Goal: Task Accomplishment & Management: Complete application form

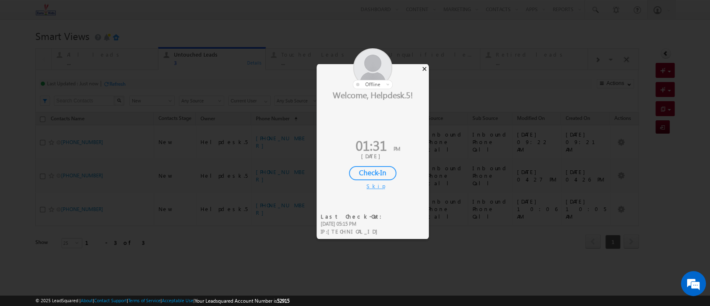
click at [423, 69] on div "×" at bounding box center [424, 68] width 9 height 9
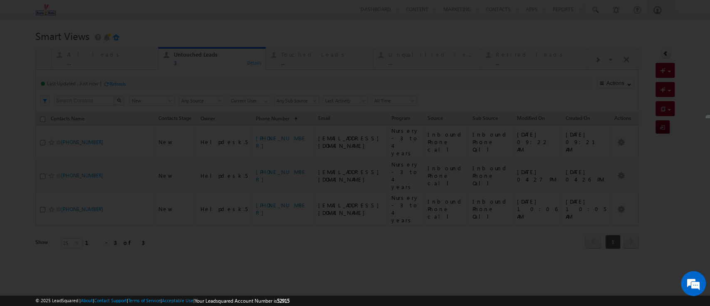
click at [417, 35] on div at bounding box center [355, 153] width 710 height 306
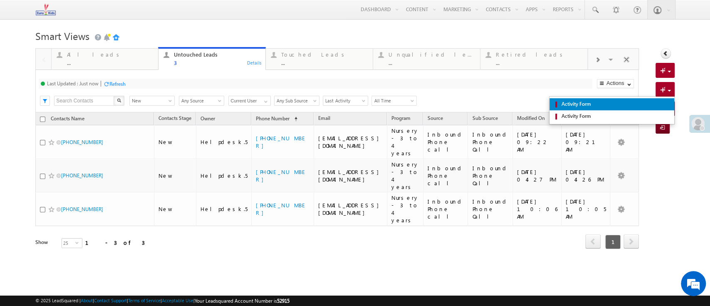
click at [526, 101] on span "Activity Form" at bounding box center [614, 103] width 111 height 7
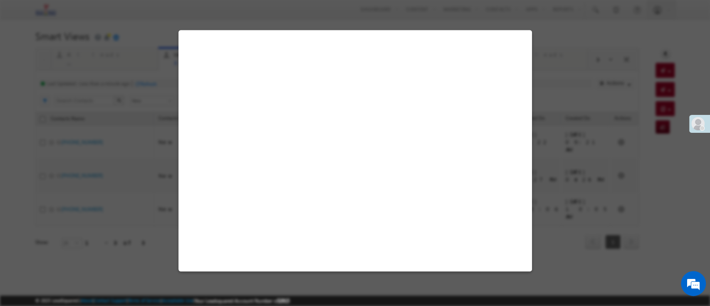
select select "Admissions"
select select "Inbound Phone call"
select select "Inbound Phone Call"
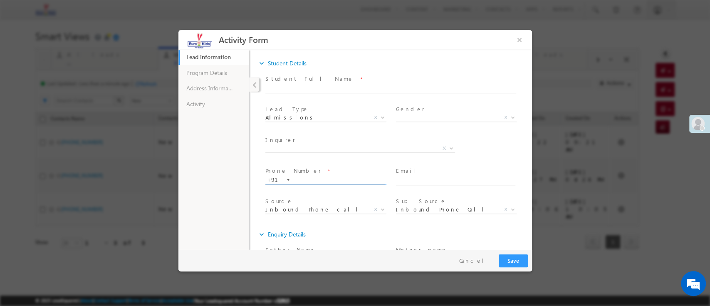
click at [318, 178] on input "text" at bounding box center [325, 180] width 120 height 8
paste input "7829480970"
type input "7829480970"
click at [517, 37] on button "×" at bounding box center [519, 39] width 14 height 15
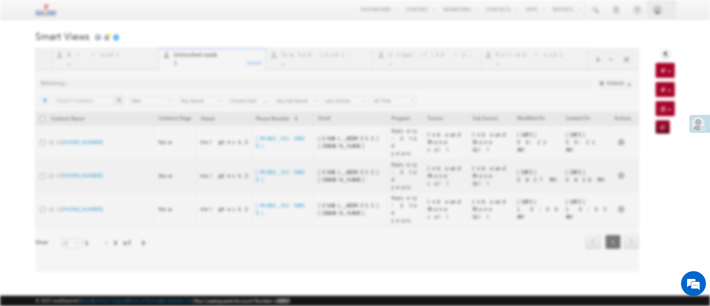
click at [526, 41] on h1 "Smart Views Getting Started" at bounding box center [354, 35] width 639 height 16
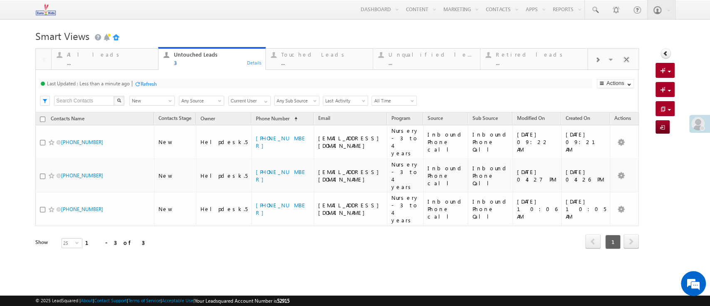
click at [526, 99] on div "All leads ... Details Untouched Leads 3 Details Touched Leads ... Details Unqua…" at bounding box center [354, 159] width 639 height 223
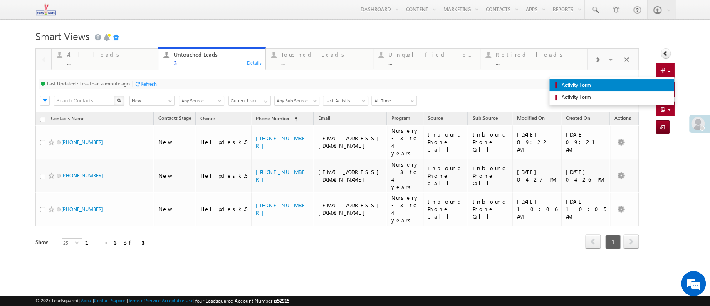
click at [526, 89] on span "Activity Form" at bounding box center [614, 84] width 111 height 7
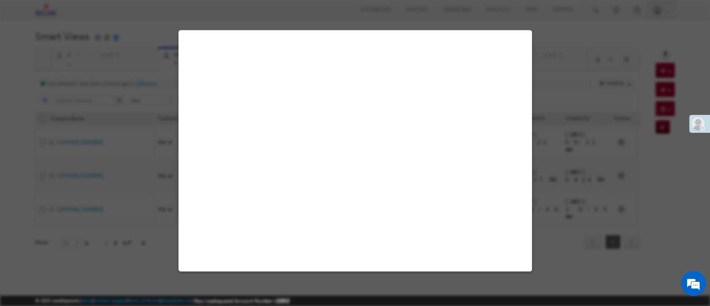
select select "Admissions"
select select "Inbound Phone call"
select select "Inbound Phone Call"
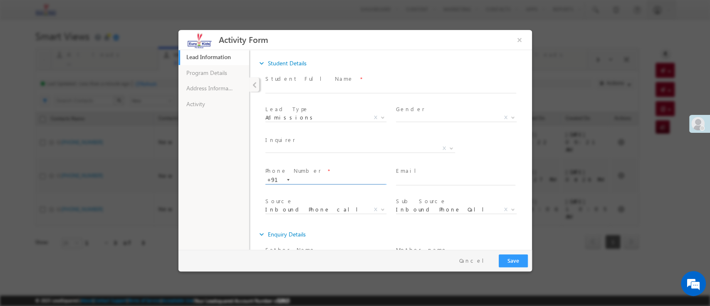
click at [315, 180] on input "text" at bounding box center [325, 180] width 120 height 8
drag, startPoint x: 335, startPoint y: 180, endPoint x: 289, endPoint y: 180, distance: 46.2
click at [283, 180] on div "v +91" at bounding box center [328, 179] width 127 height 8
paste input "9773410210"
type input "9773410210"
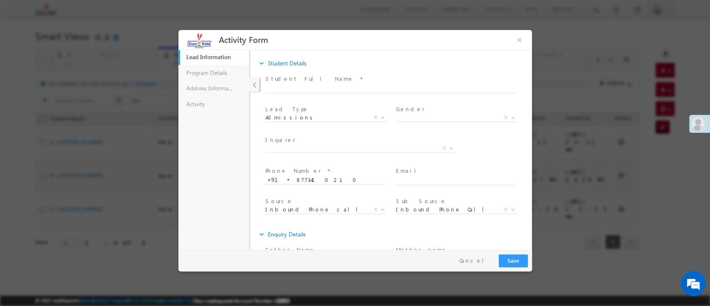
click at [315, 151] on span "Mother Father Other X" at bounding box center [363, 149] width 196 height 10
drag, startPoint x: 310, startPoint y: 156, endPoint x: 313, endPoint y: 149, distance: 7.9
click at [312, 154] on span at bounding box center [358, 157] width 186 height 9
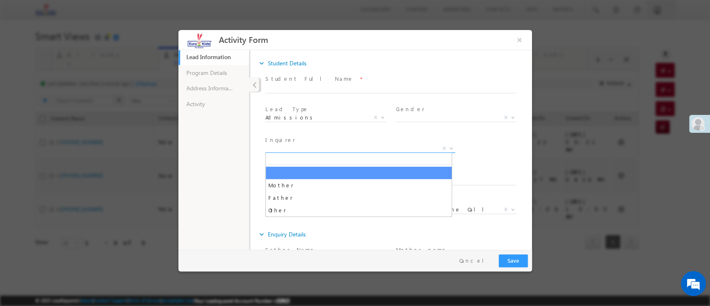
click at [313, 149] on span "X" at bounding box center [360, 148] width 190 height 8
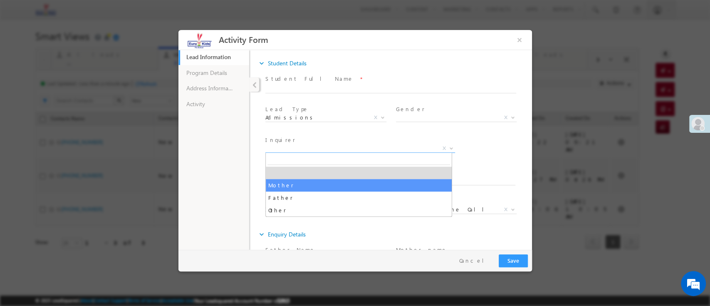
select select "Father"
type input "9773410210"
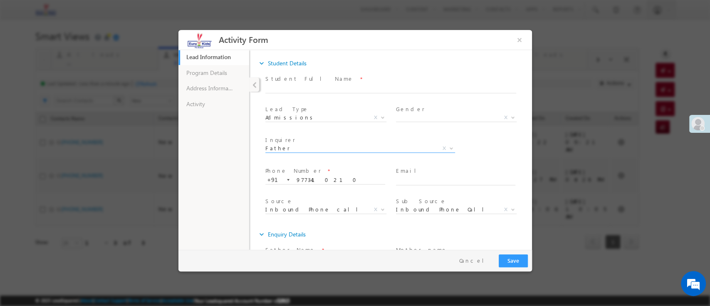
scroll to position [87, 0]
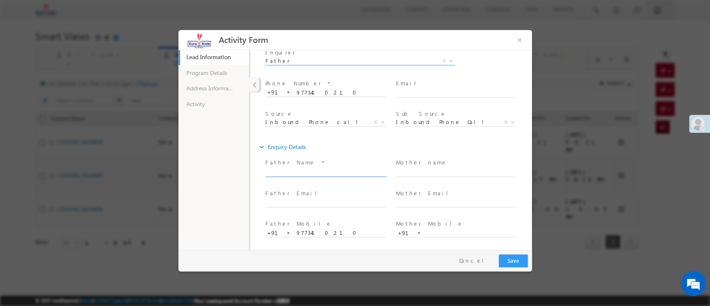
click at [335, 168] on input "text" at bounding box center [325, 172] width 120 height 8
paste input "[PERSON_NAME]"
type input "[PERSON_NAME]"
drag, startPoint x: 225, startPoint y: 78, endPoint x: 243, endPoint y: 81, distance: 18.5
click at [225, 78] on link "Program Details" at bounding box center [213, 72] width 71 height 16
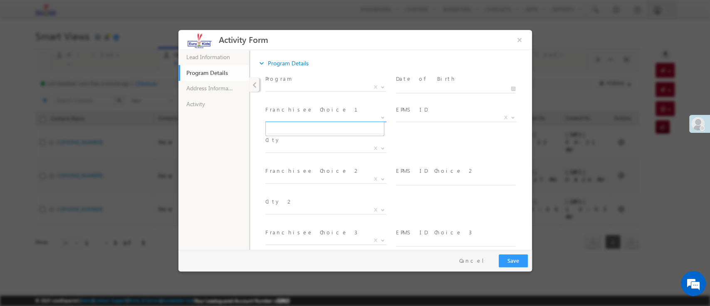
click at [296, 120] on span "X" at bounding box center [325, 117] width 121 height 8
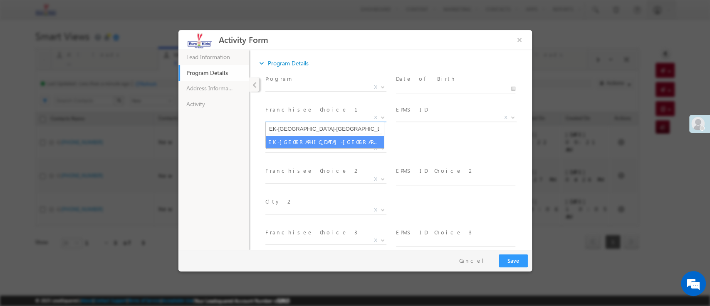
type input "EK-[GEOGRAPHIC_DATA]-[GEOGRAPHIC_DATA]-[GEOGRAPHIC_DATA]"
select select "EK-[GEOGRAPHIC_DATA]-[GEOGRAPHIC_DATA]-[GEOGRAPHIC_DATA]"
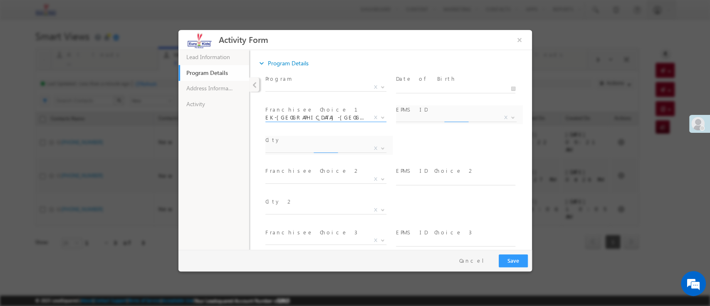
select select "[GEOGRAPHIC_DATA]"
select select "4000"
click at [438, 90] on body "Activity Form × Lead Information" at bounding box center [355, 140] width 354 height 220
type input "[DATE]"
drag, startPoint x: 429, startPoint y: 158, endPoint x: 350, endPoint y: 97, distance: 99.9
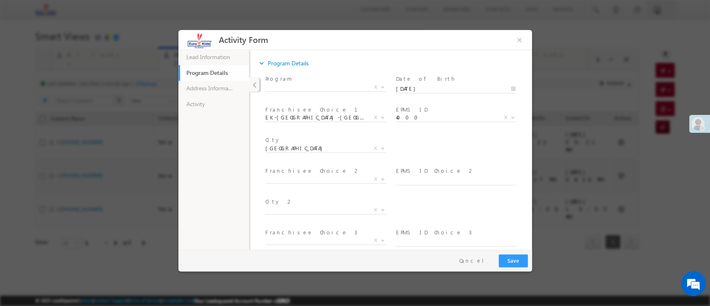
click at [429, 157] on div "City * [GEOGRAPHIC_DATA] [GEOGRAPHIC_DATA] [GEOGRAPHIC_DATA] [GEOGRAPHIC_DATA] …" at bounding box center [397, 149] width 268 height 31
click at [316, 92] on span "X" at bounding box center [325, 88] width 121 height 8
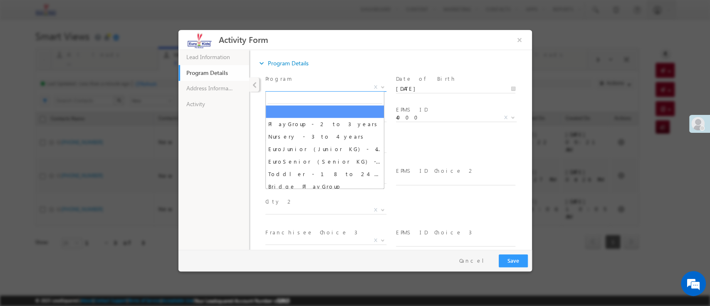
click at [315, 89] on span "X" at bounding box center [325, 87] width 121 height 8
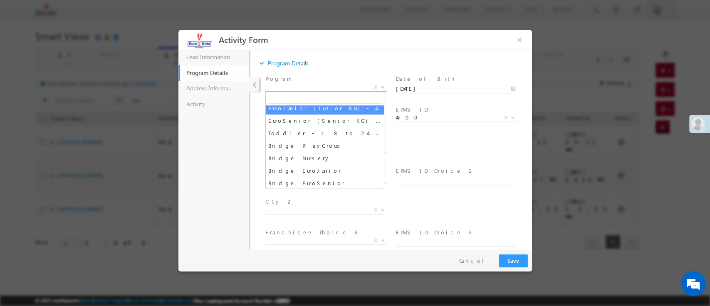
scroll to position [55, 0]
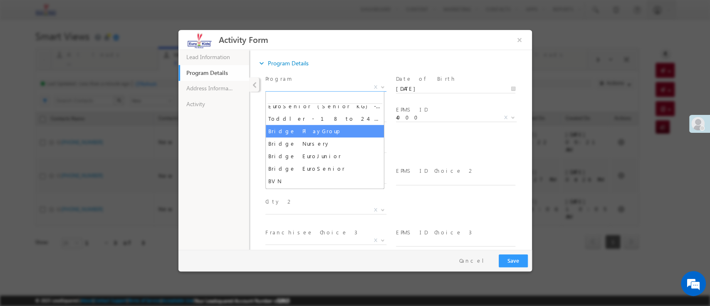
select select "Toddler - 18 to 24 Months"
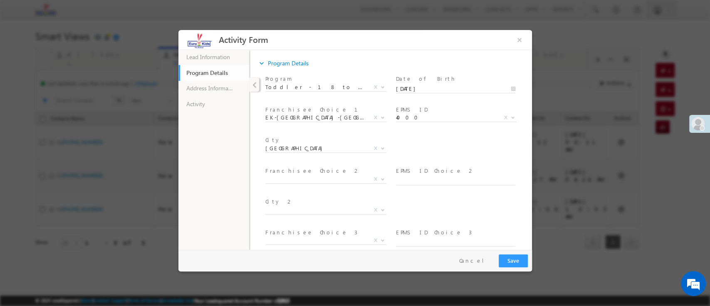
click at [471, 168] on span "EPMS ID Choice 2 *" at bounding box center [456, 170] width 121 height 9
click at [230, 54] on link "Lead Information 21% Completed" at bounding box center [213, 57] width 71 height 16
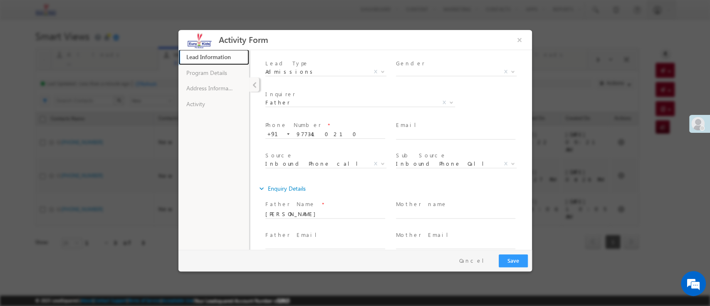
scroll to position [0, 0]
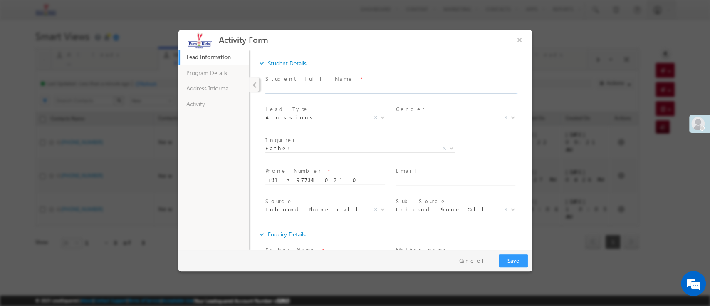
click at [313, 87] on input "text" at bounding box center [390, 88] width 251 height 8
paste input "Dhveer"
type input "Dhveer"
click at [442, 120] on span "X" at bounding box center [456, 117] width 121 height 8
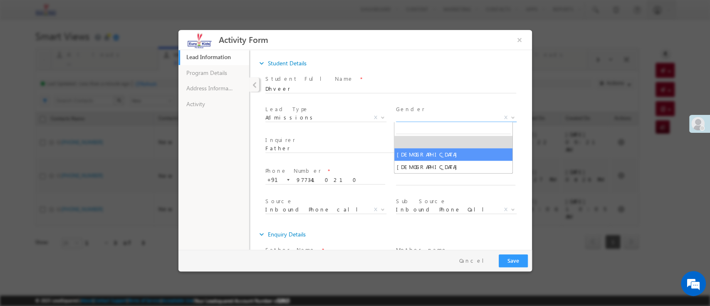
select select "[DEMOGRAPHIC_DATA]"
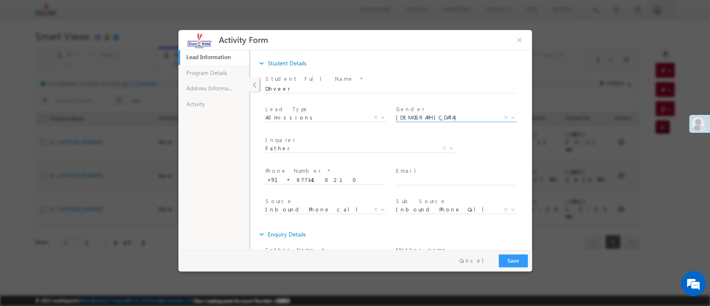
click at [480, 157] on div "Inquirer * Mother Father Other Father X" at bounding box center [397, 149] width 268 height 31
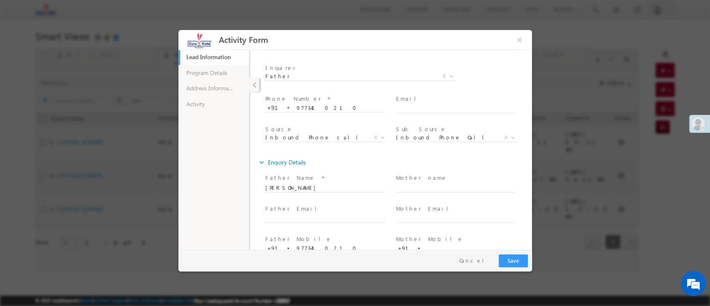
scroll to position [87, 0]
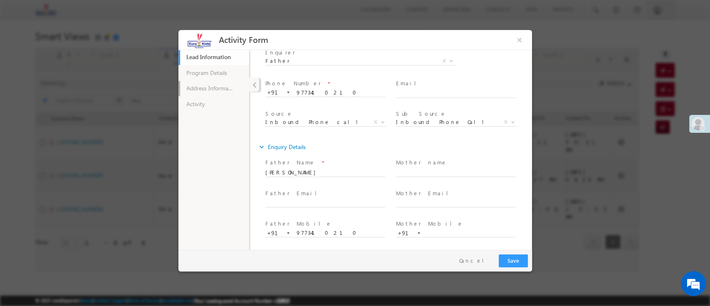
click at [234, 90] on link "Address Information" at bounding box center [213, 88] width 71 height 16
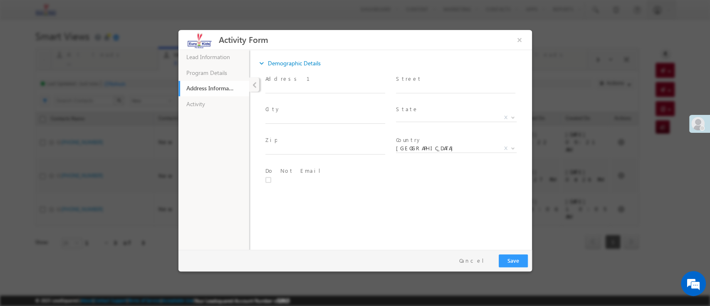
click at [292, 125] on span at bounding box center [325, 127] width 121 height 9
click at [304, 120] on input "text" at bounding box center [325, 119] width 120 height 8
type input "Borivali"
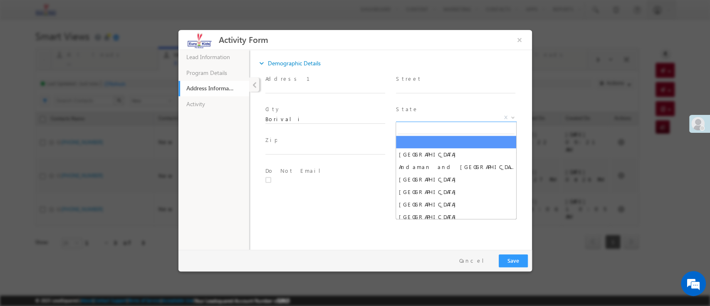
click at [405, 119] on span "X" at bounding box center [456, 117] width 121 height 8
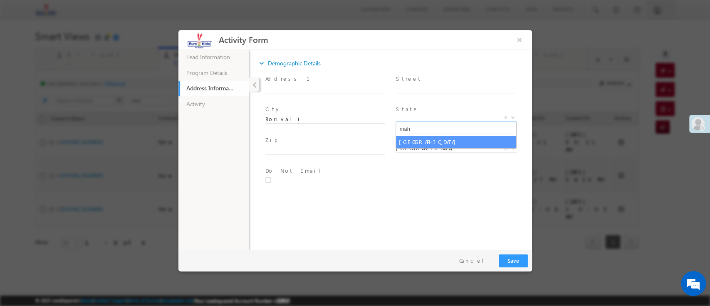
type input "maha"
select select "[GEOGRAPHIC_DATA]"
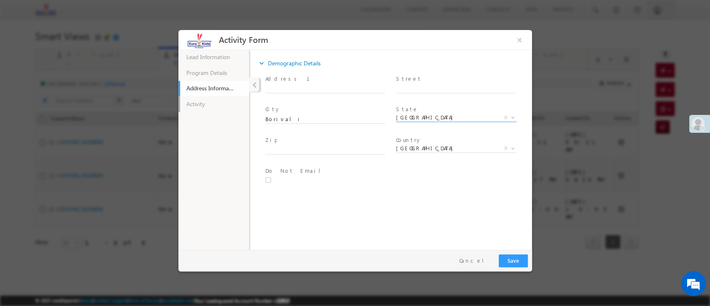
click at [210, 105] on link "Activity" at bounding box center [213, 104] width 71 height 16
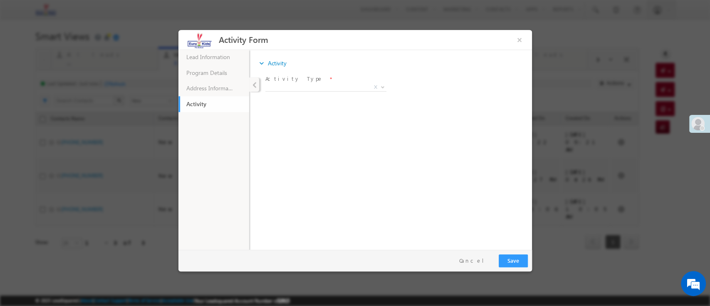
click at [279, 87] on span "X" at bounding box center [325, 87] width 121 height 8
click at [307, 92] on span "Not Interested X" at bounding box center [325, 88] width 121 height 8
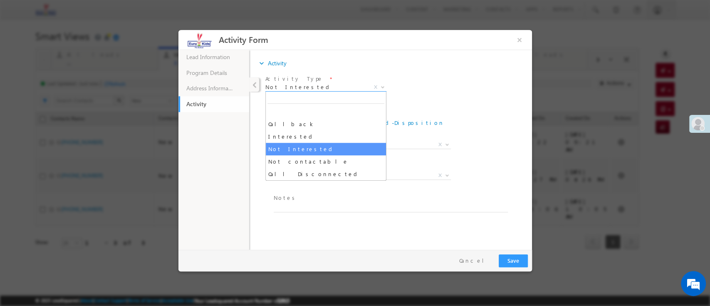
click at [314, 84] on span "Not Interested" at bounding box center [315, 86] width 101 height 7
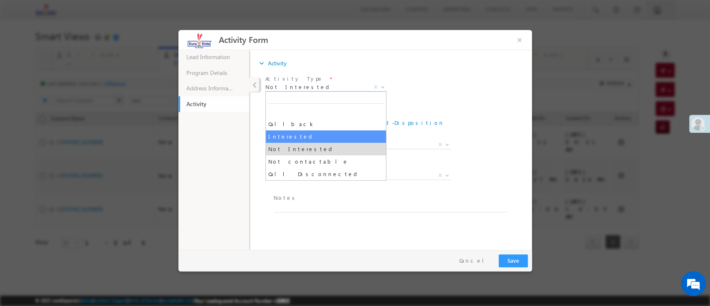
select select "Interested"
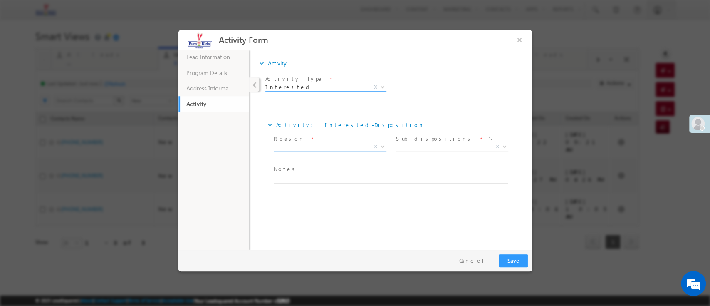
click at [305, 146] on span "X" at bounding box center [329, 146] width 113 height 8
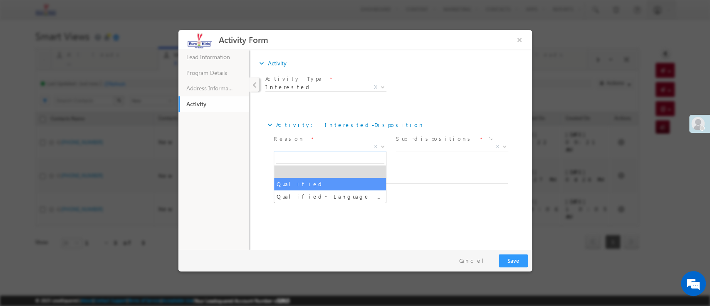
select select "Qualified"
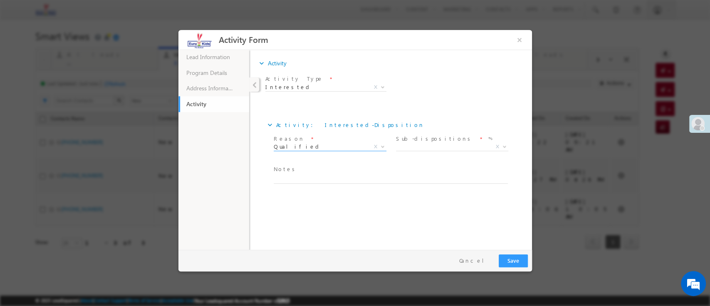
click at [420, 146] on span "X" at bounding box center [452, 146] width 113 height 8
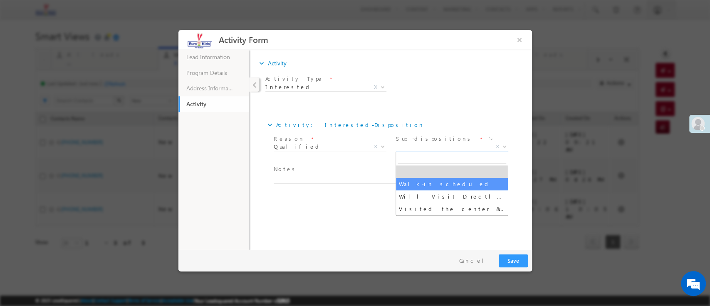
select select "Walk-in scheduled"
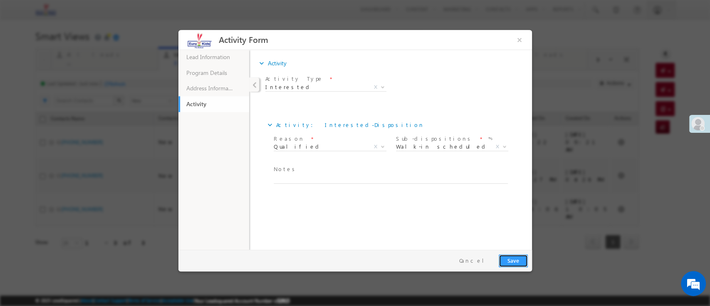
drag, startPoint x: 510, startPoint y: 260, endPoint x: 740, endPoint y: 292, distance: 231.9
click at [510, 229] on button "Save" at bounding box center [512, 260] width 29 height 13
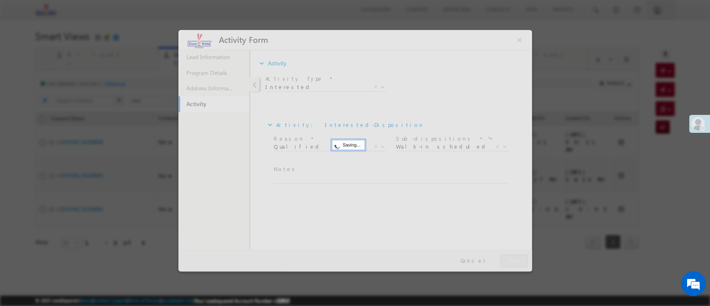
click at [526, 229] on div at bounding box center [355, 153] width 710 height 306
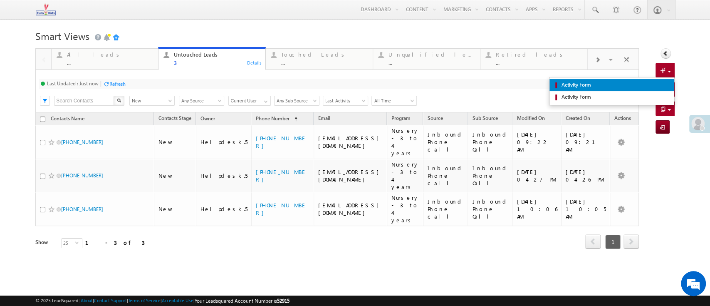
click at [526, 85] on span "Activity Form" at bounding box center [614, 84] width 111 height 7
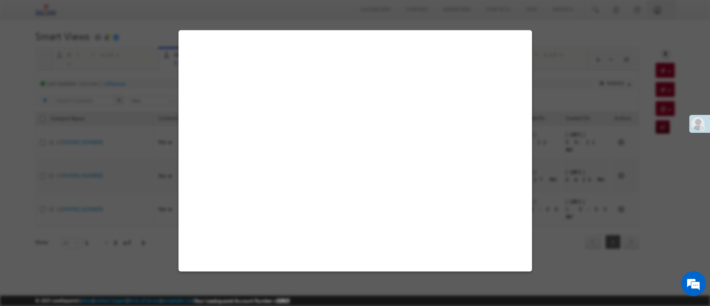
select select "Admissions"
select select "Inbound Phone call"
select select "Inbound Phone Call"
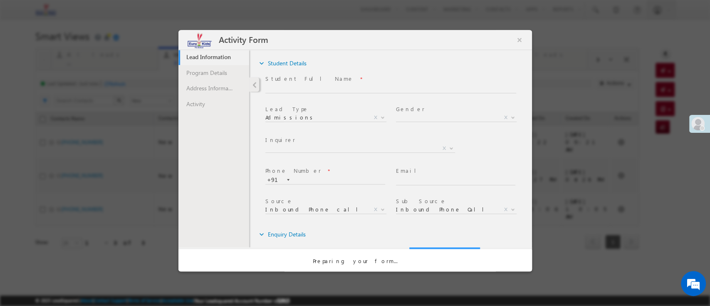
scroll to position [0, 0]
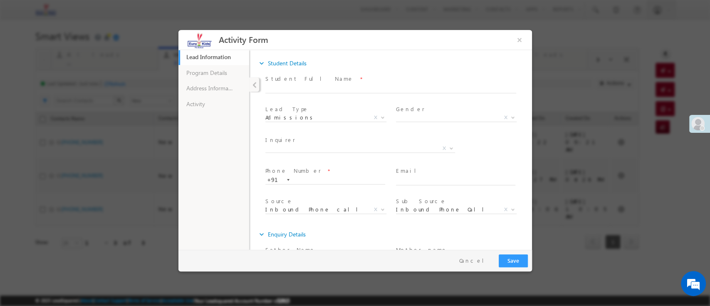
click at [316, 174] on span "Phone Number *" at bounding box center [325, 170] width 121 height 9
click at [319, 176] on input "text" at bounding box center [325, 180] width 120 height 8
paste input "7550329906"
type input "7550329906"
click at [487, 229] on button "Cancel" at bounding box center [475, 260] width 44 height 12
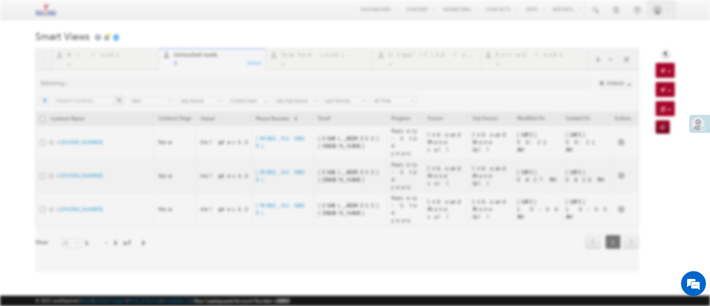
click at [526, 229] on html "Menu Helpdesk.5 helpd esk.5 @euro kidsg roup. com house Learn ing [PERSON_NAME]" at bounding box center [355, 146] width 710 height 292
